Goal: Transaction & Acquisition: Subscribe to service/newsletter

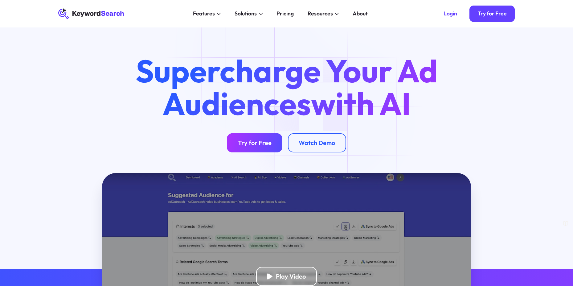
drag, startPoint x: 0, startPoint y: 0, endPoint x: 258, endPoint y: 53, distance: 263.2
click at [258, 139] on div "Try for Free" at bounding box center [255, 143] width 34 height 8
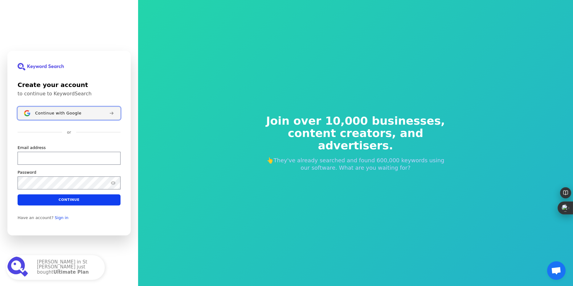
click at [60, 112] on span "Continue with Google" at bounding box center [58, 112] width 46 height 5
